Goal: Transaction & Acquisition: Purchase product/service

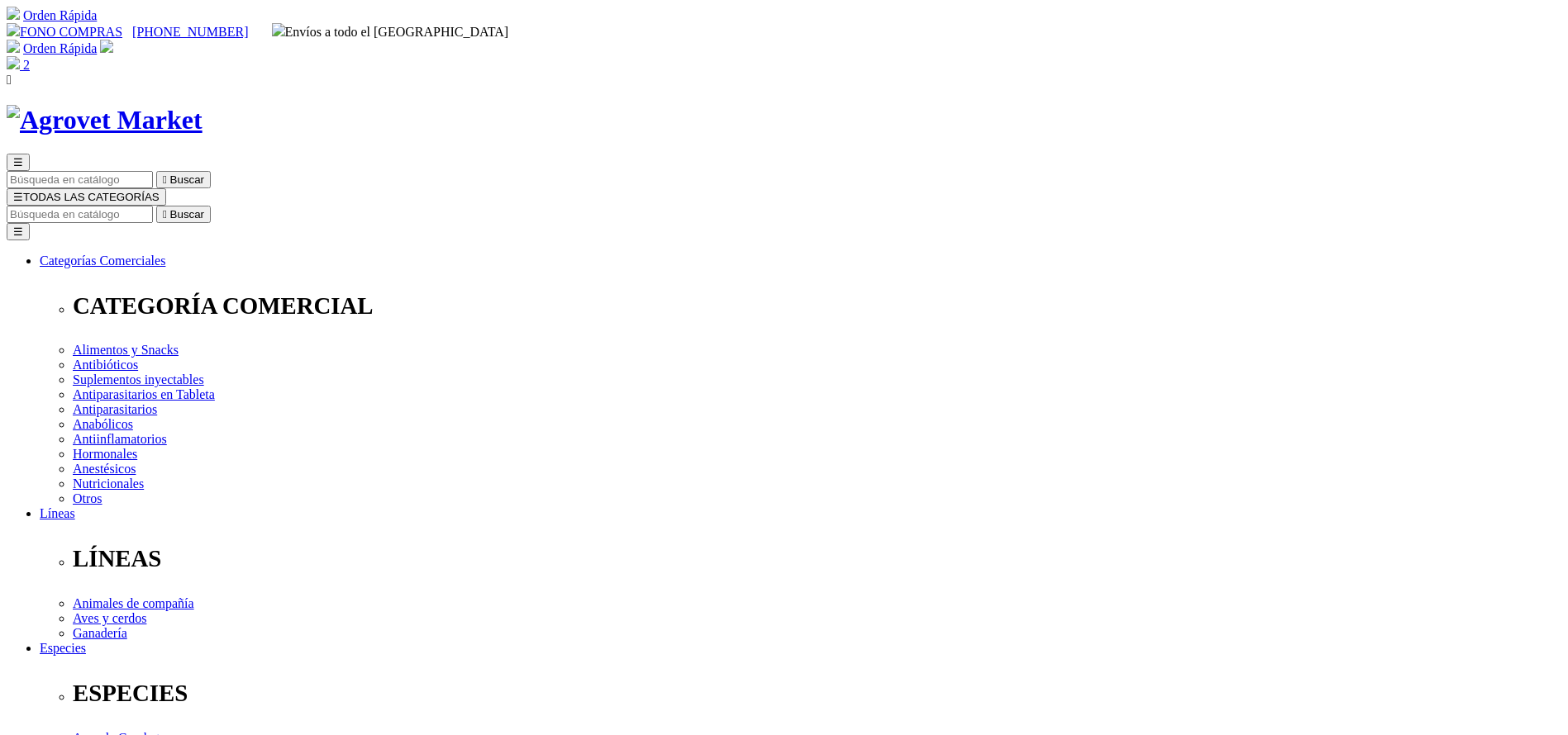
select select "5"
click at [153, 206] on input "Buscar" at bounding box center [79, 214] width 147 height 17
type input "FLORA"
click at [157, 206] on button " Buscar" at bounding box center [184, 214] width 55 height 17
